Goal: Information Seeking & Learning: Learn about a topic

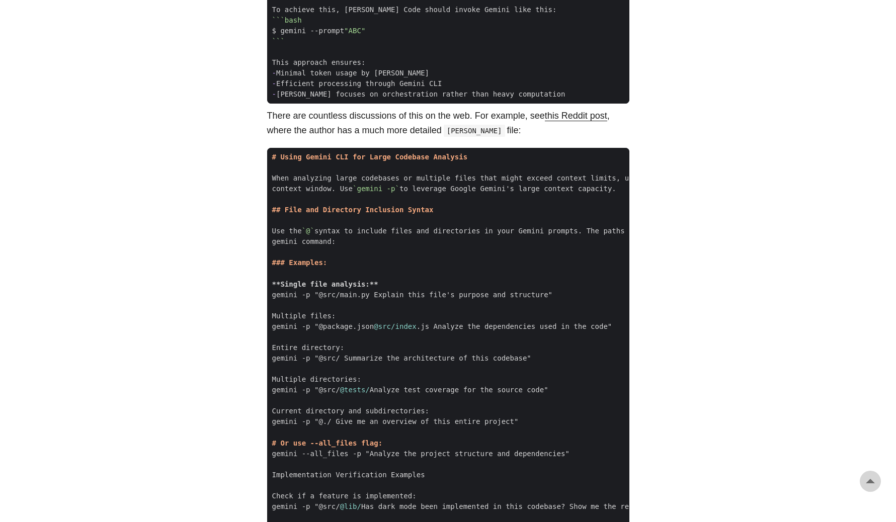
scroll to position [1274, 0]
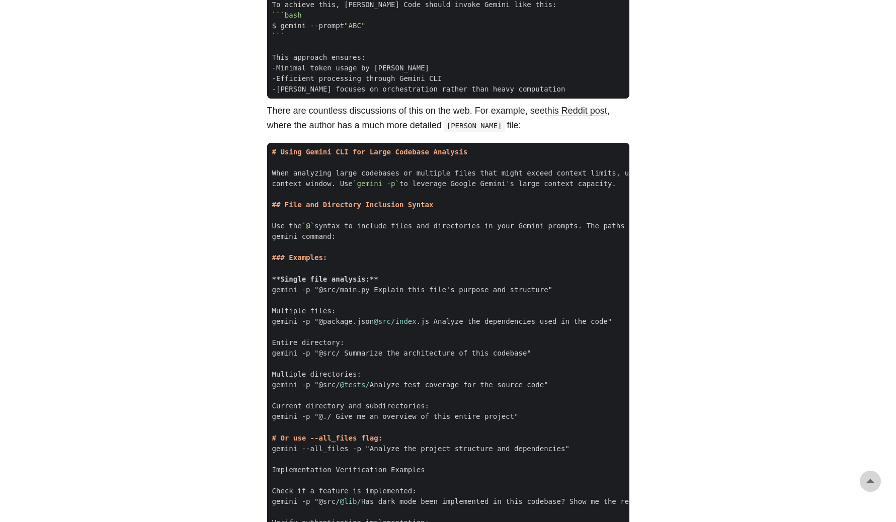
click at [593, 106] on link "this Reddit post" at bounding box center [576, 111] width 62 height 10
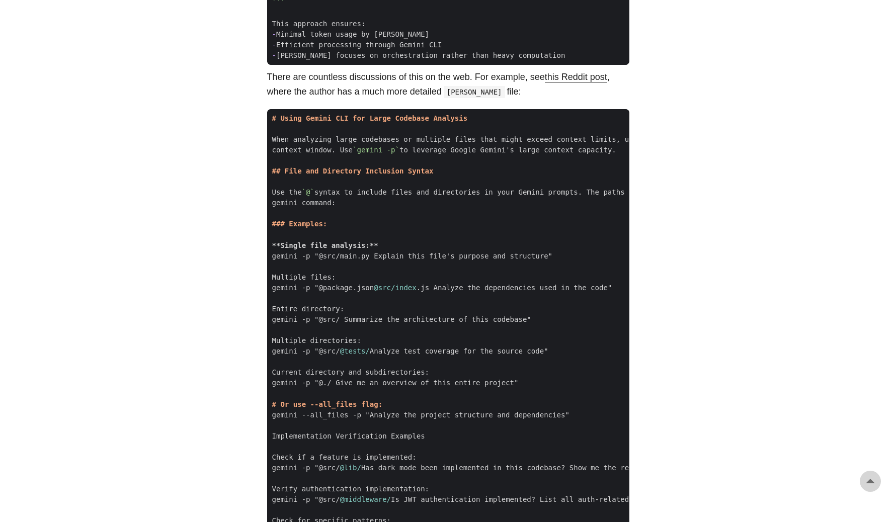
scroll to position [1359, 0]
